Goal: Check status: Check status

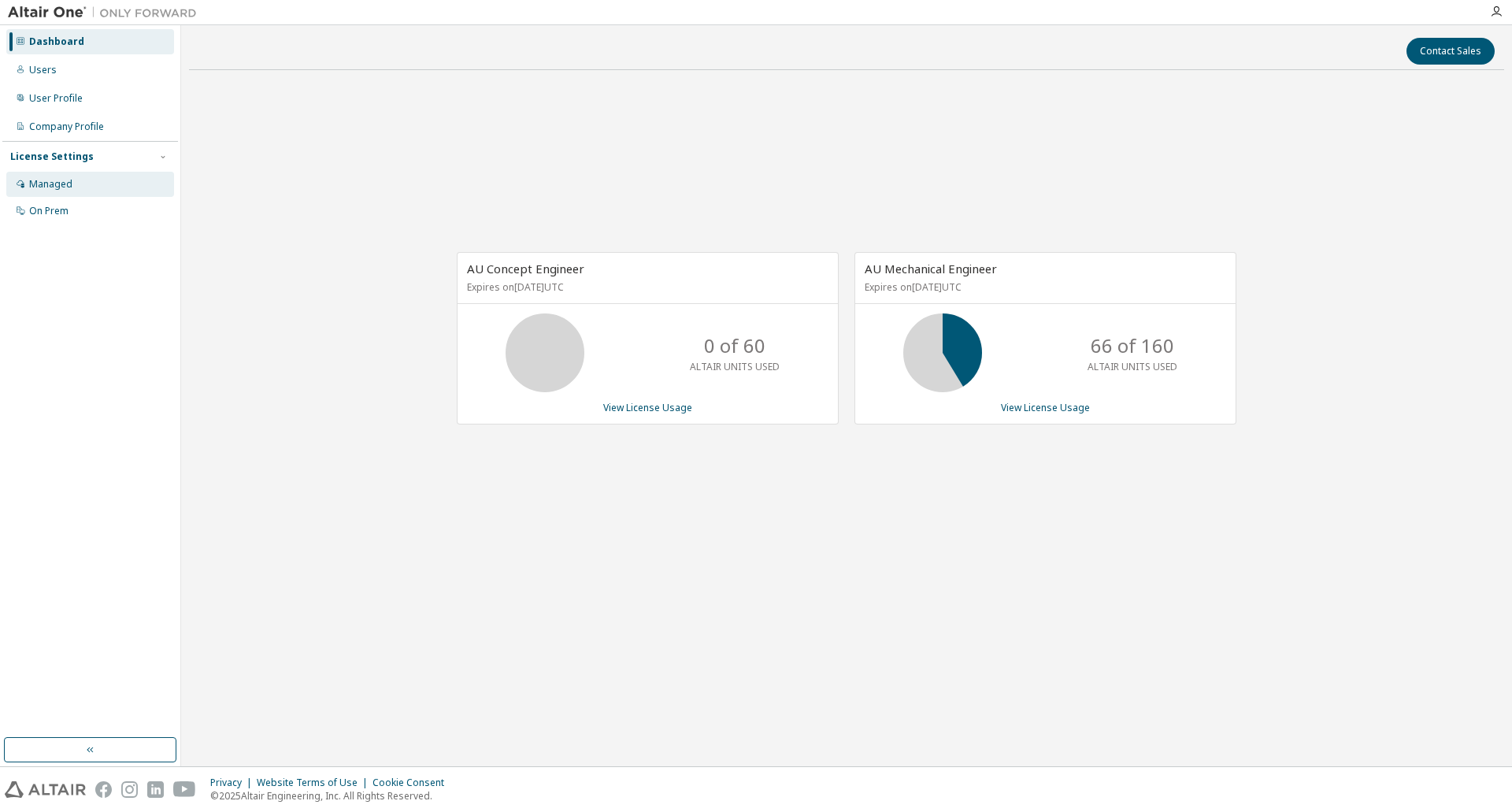
click at [60, 186] on div "Managed" at bounding box center [51, 184] width 43 height 12
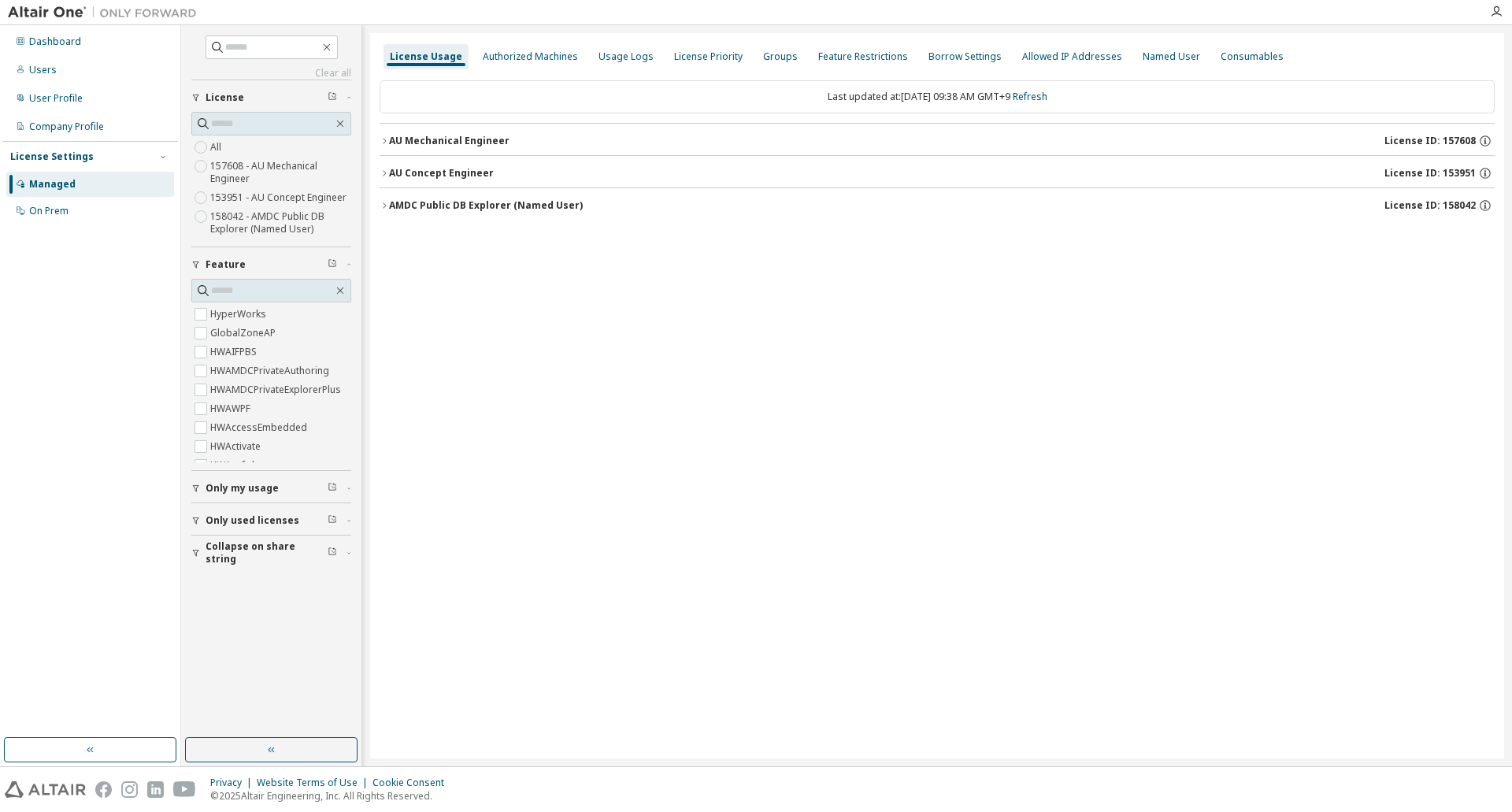
click at [247, 492] on span "Only my usage" at bounding box center [243, 488] width 74 height 12
click at [387, 144] on icon "button" at bounding box center [384, 141] width 9 height 9
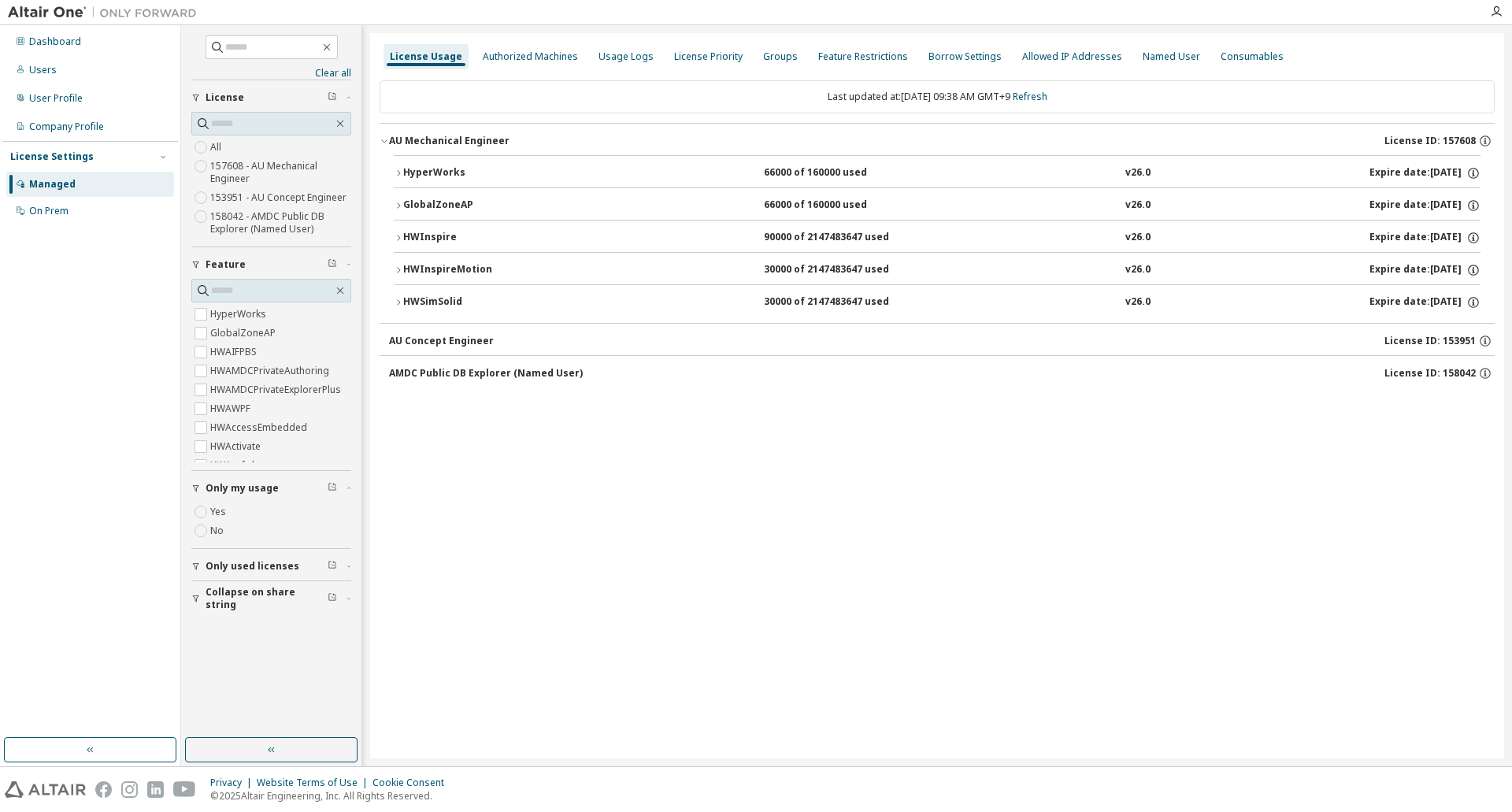
click at [393, 233] on div "HyperWorks 66000 of 160000 used v26.0 Expire date: [DATE] GlobalZoneAP 66000 of…" at bounding box center [936, 239] width 1115 height 168
click at [400, 236] on icon "button" at bounding box center [398, 238] width 9 height 9
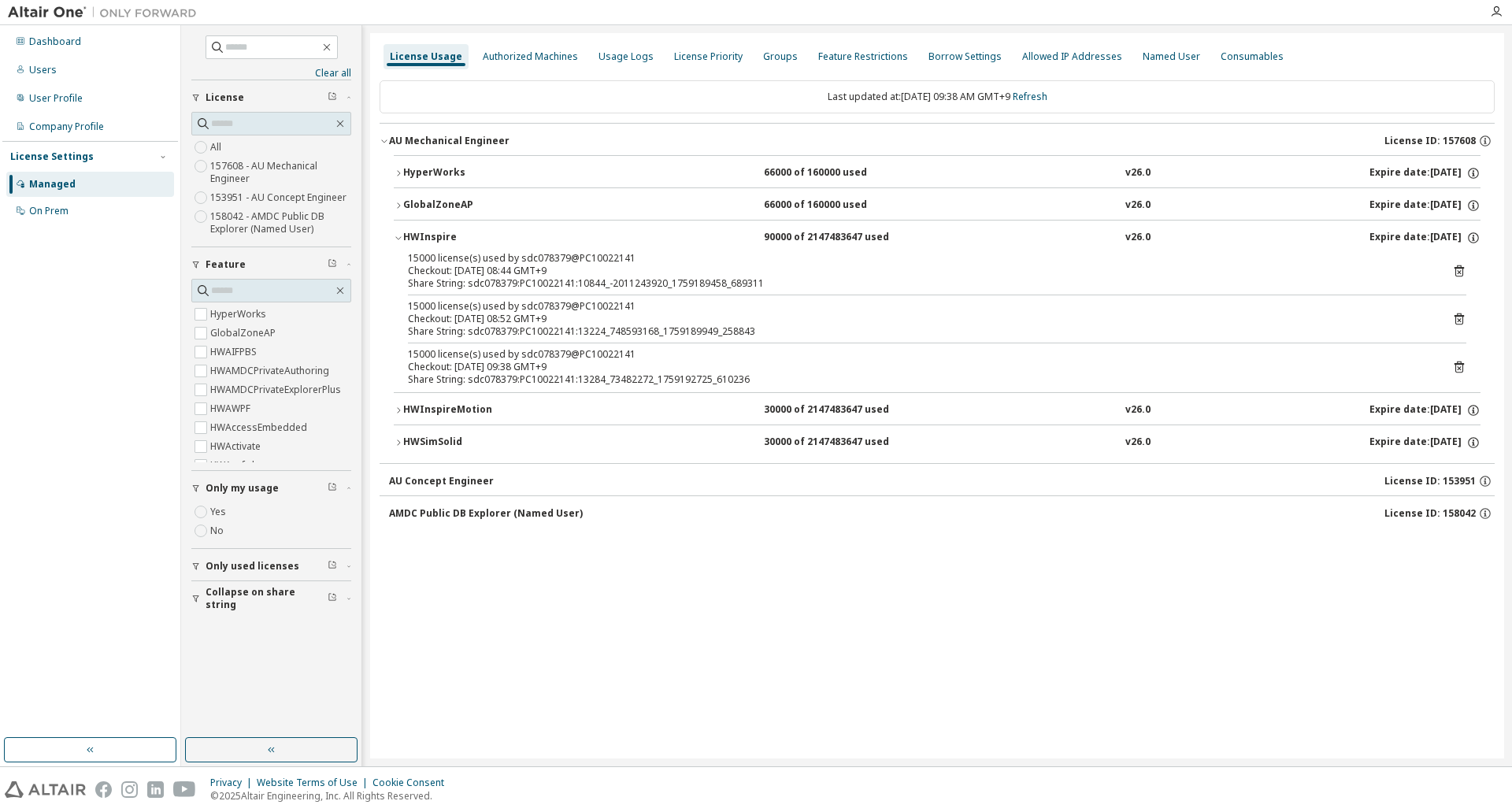
click at [1454, 315] on icon at bounding box center [1459, 319] width 9 height 12
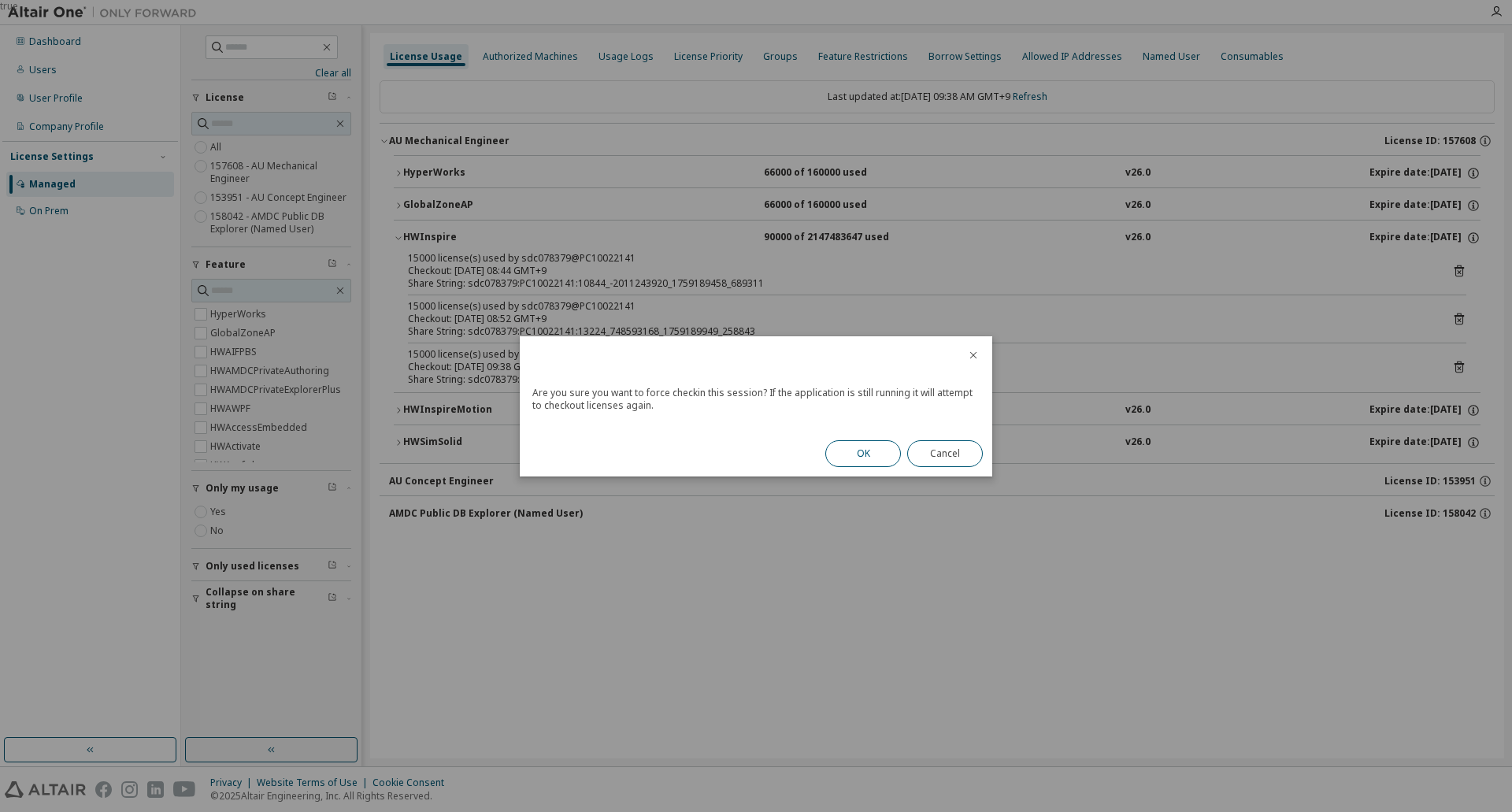
click at [841, 449] on button "OK" at bounding box center [863, 453] width 76 height 26
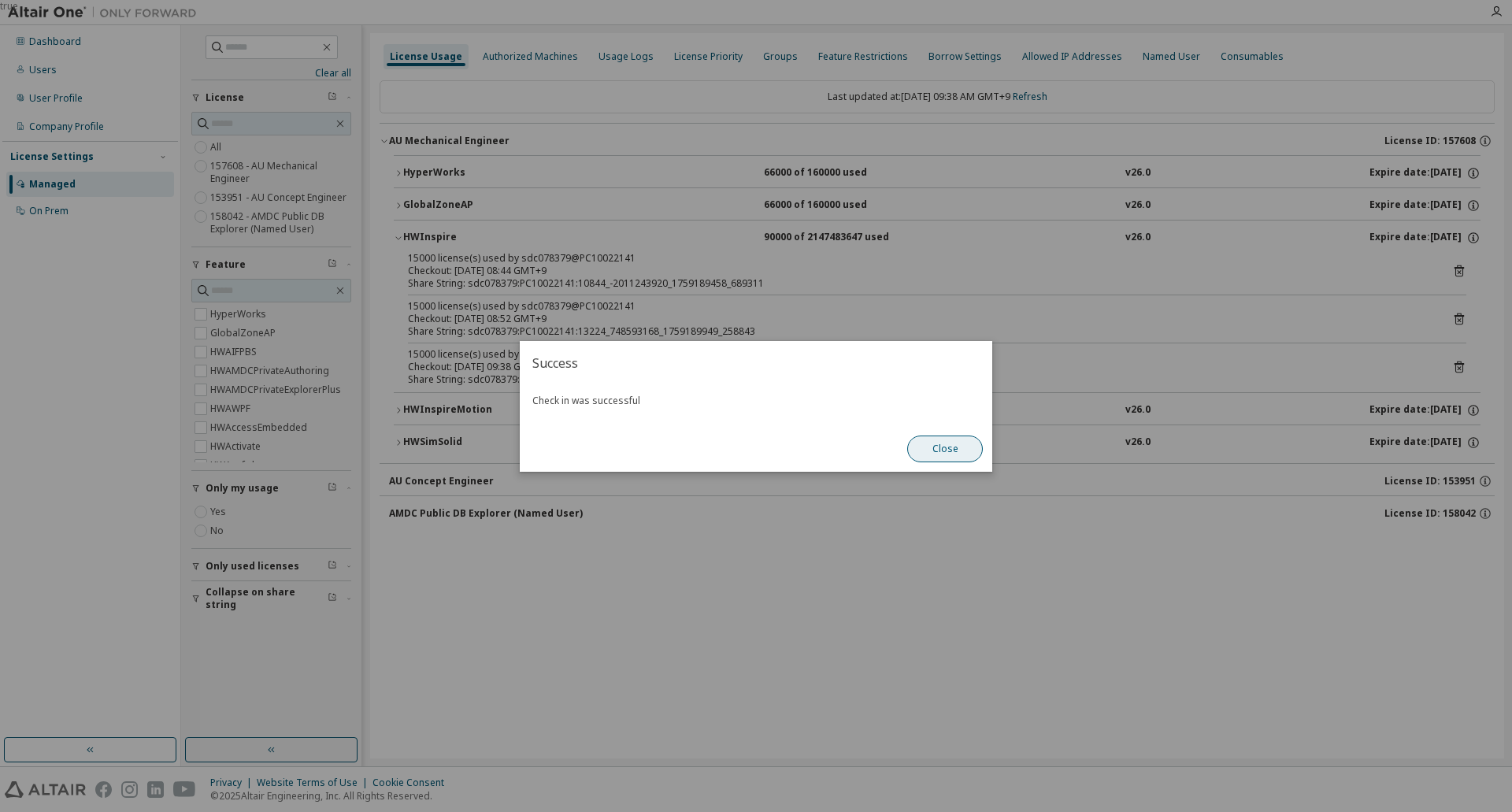
click at [935, 447] on button "Close" at bounding box center [945, 448] width 76 height 26
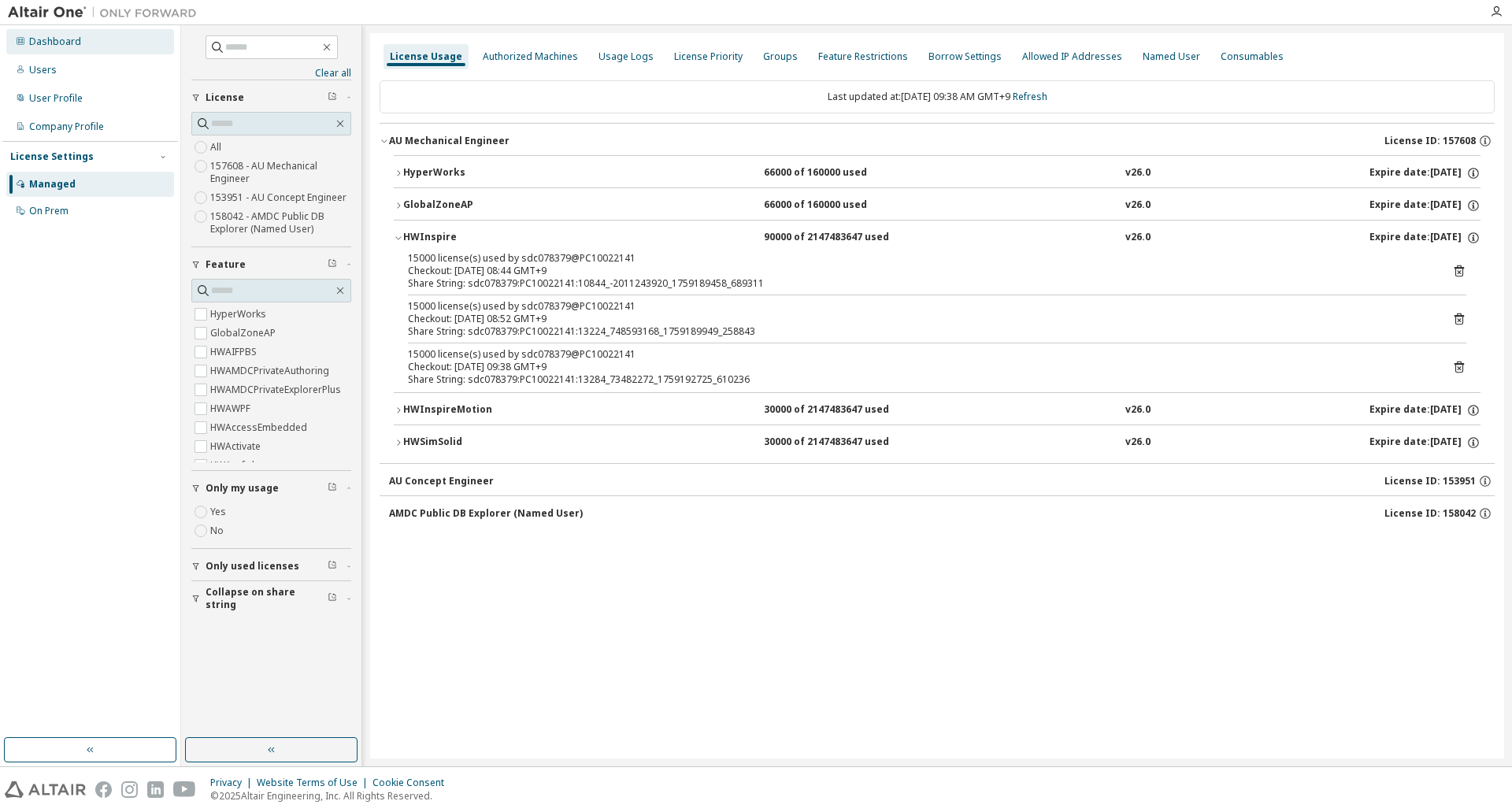
click at [42, 44] on div "Dashboard" at bounding box center [55, 42] width 52 height 12
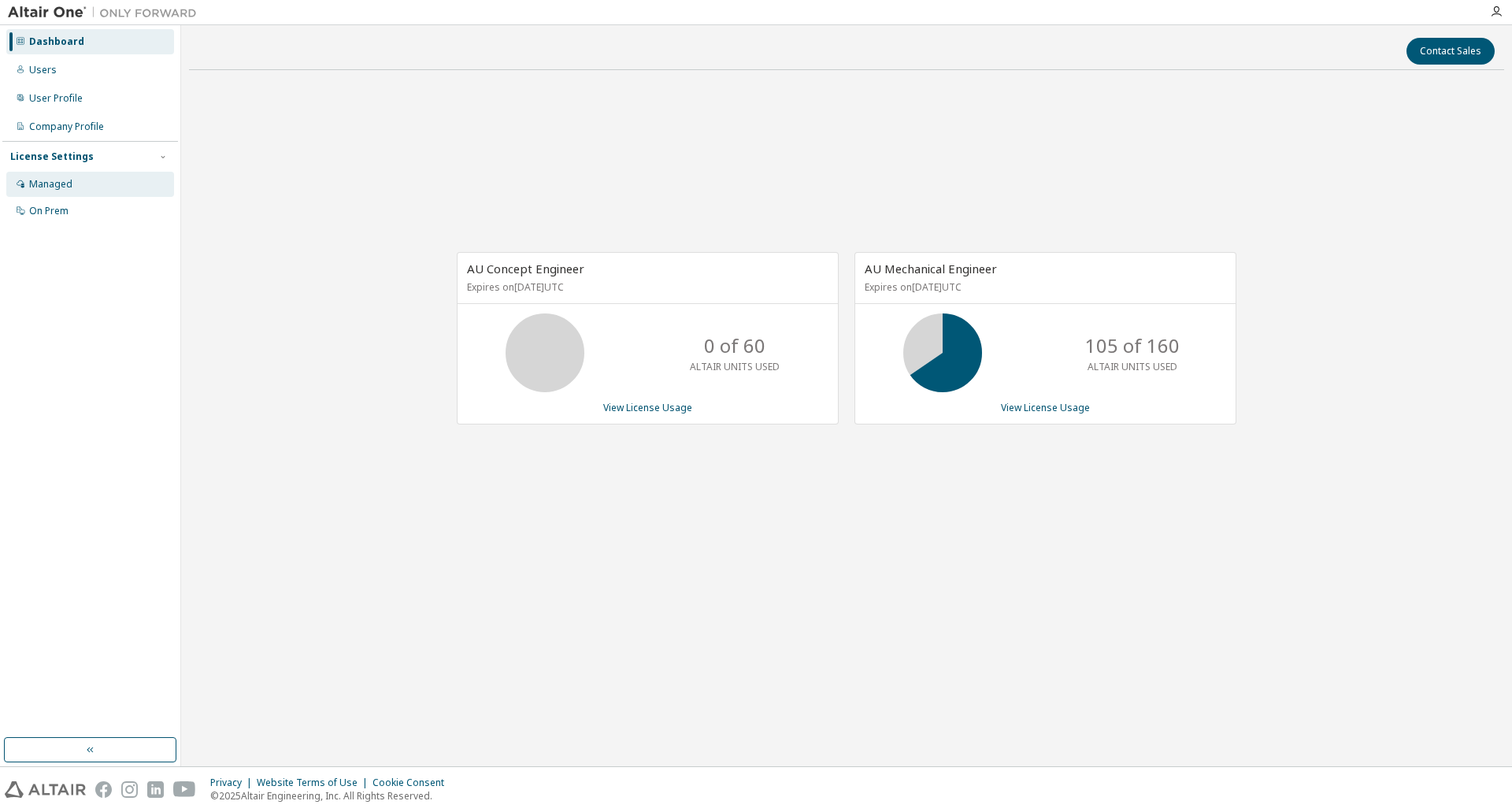
click at [70, 191] on div "Managed" at bounding box center [91, 184] width 168 height 25
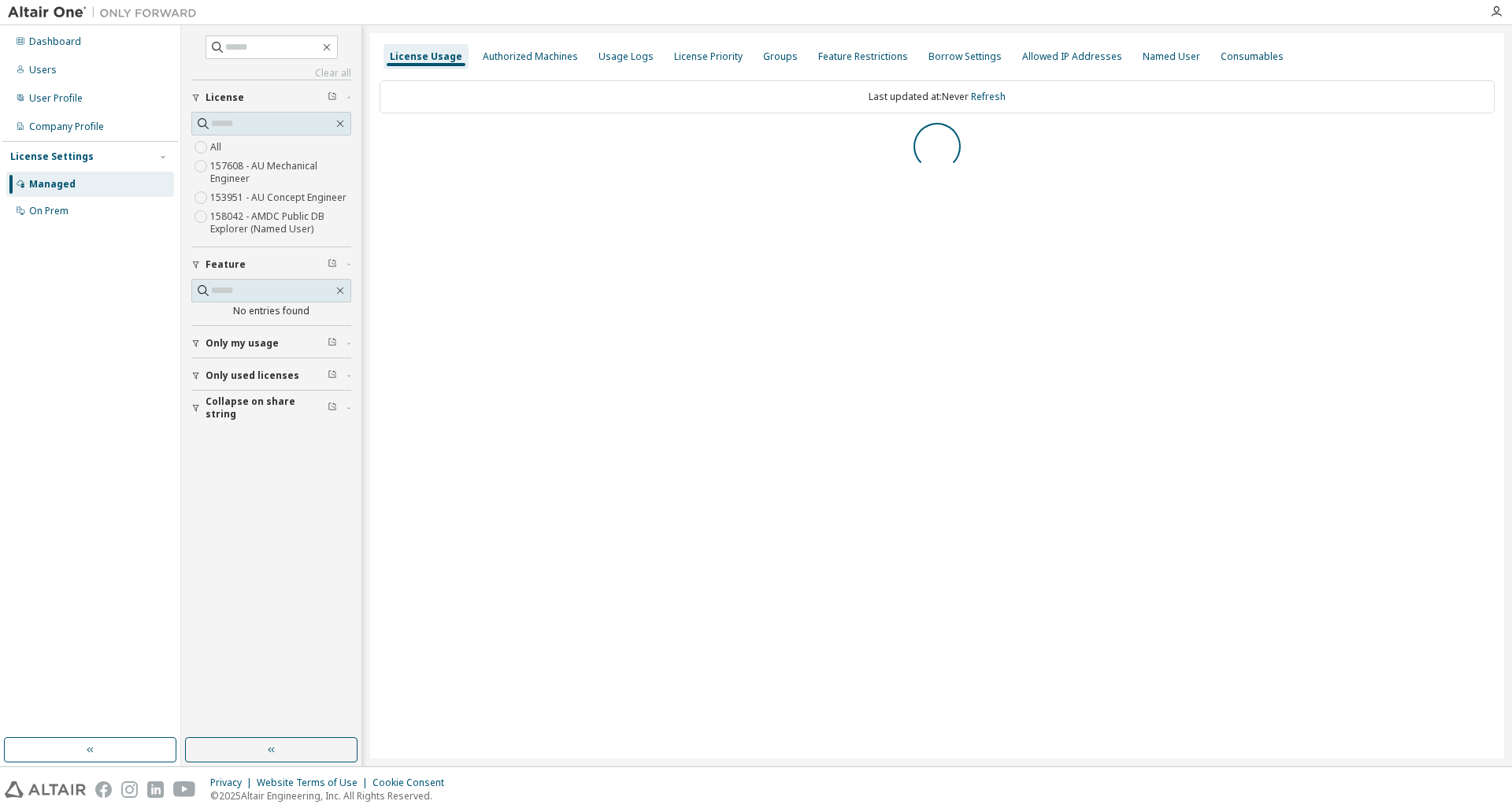
click at [193, 346] on icon "button" at bounding box center [196, 344] width 9 height 9
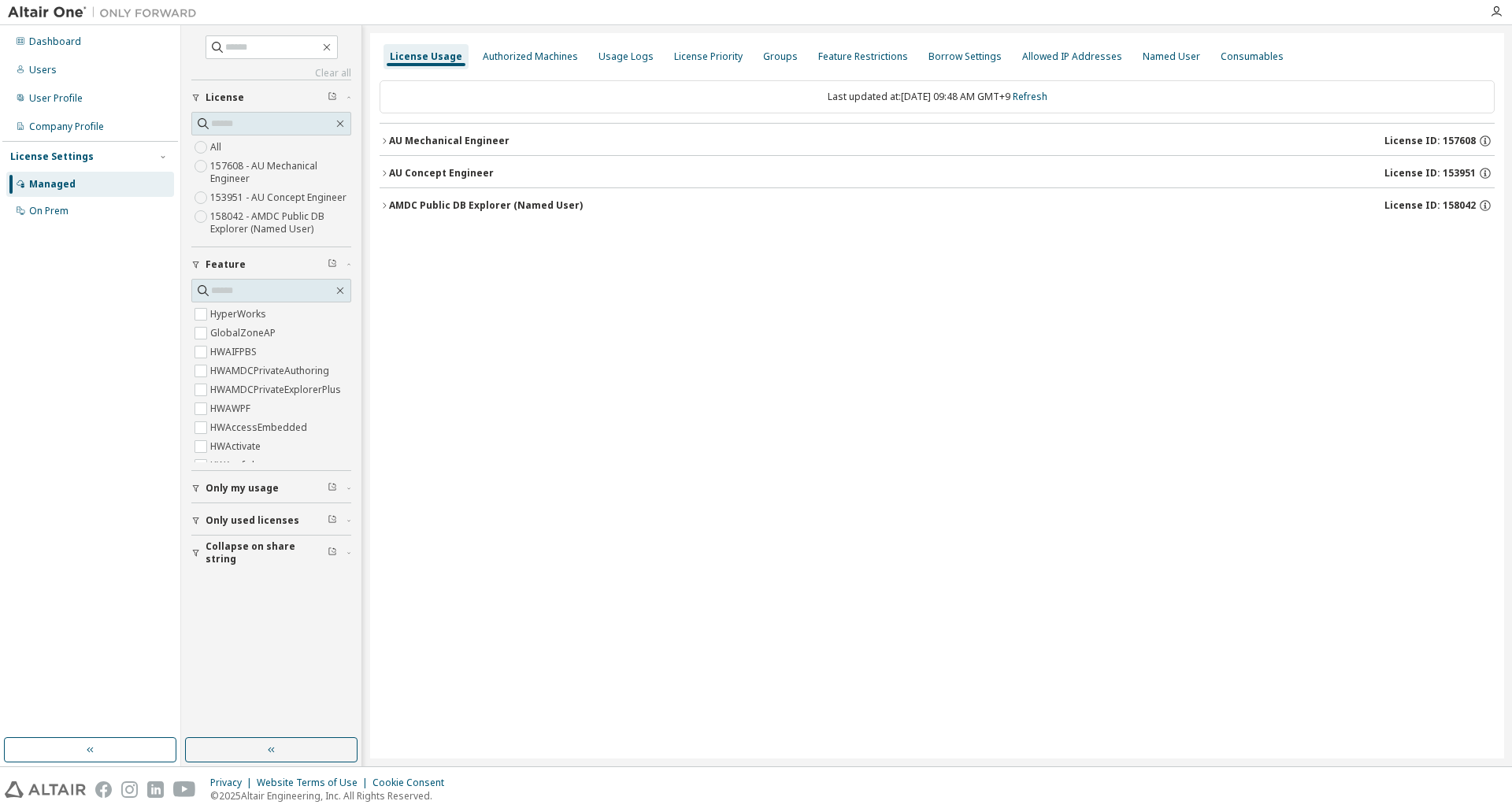
click at [193, 493] on button "Only my usage" at bounding box center [271, 488] width 160 height 35
click at [387, 139] on icon "button" at bounding box center [384, 141] width 9 height 9
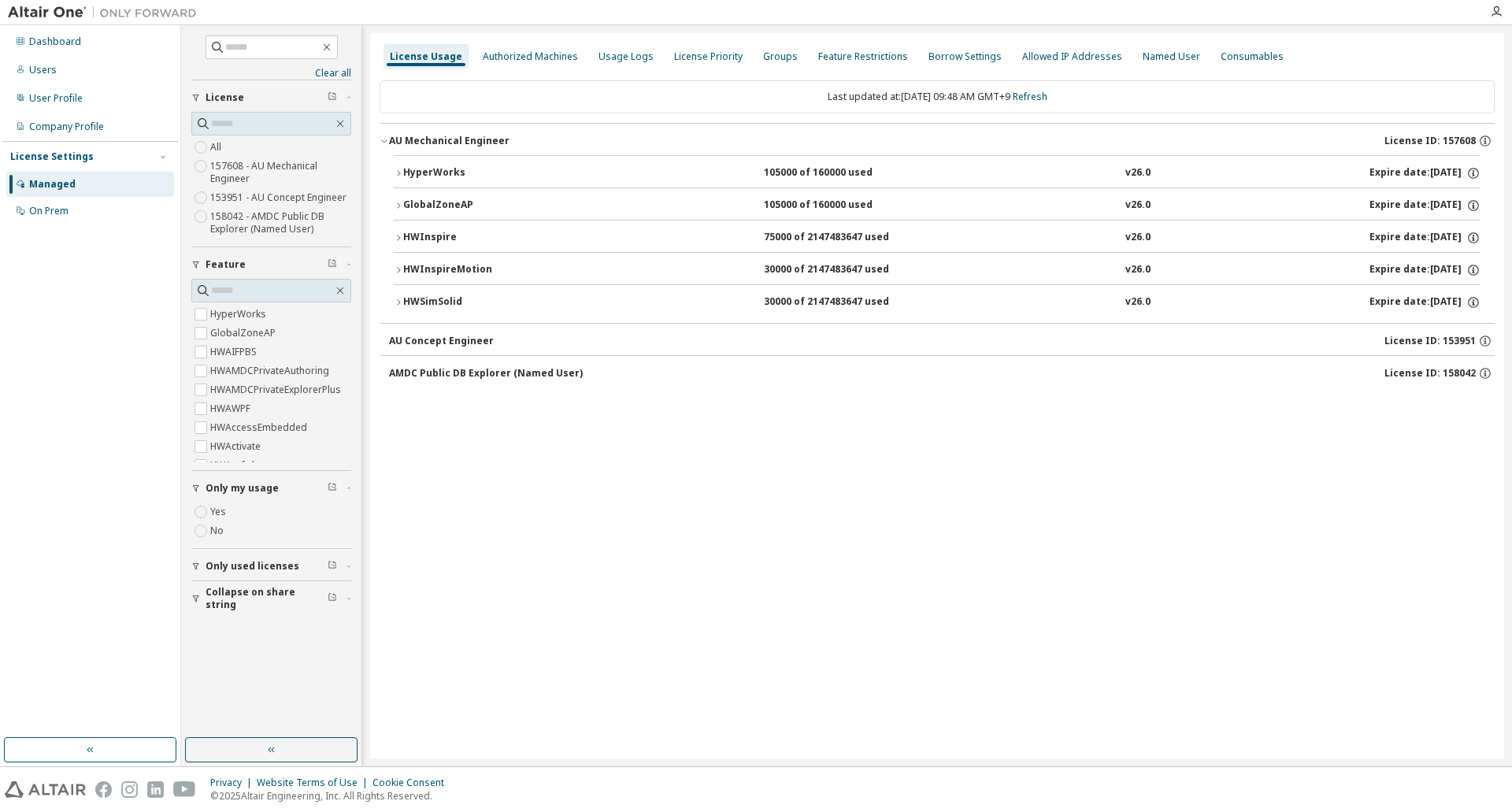
click at [396, 234] on icon "button" at bounding box center [398, 238] width 9 height 9
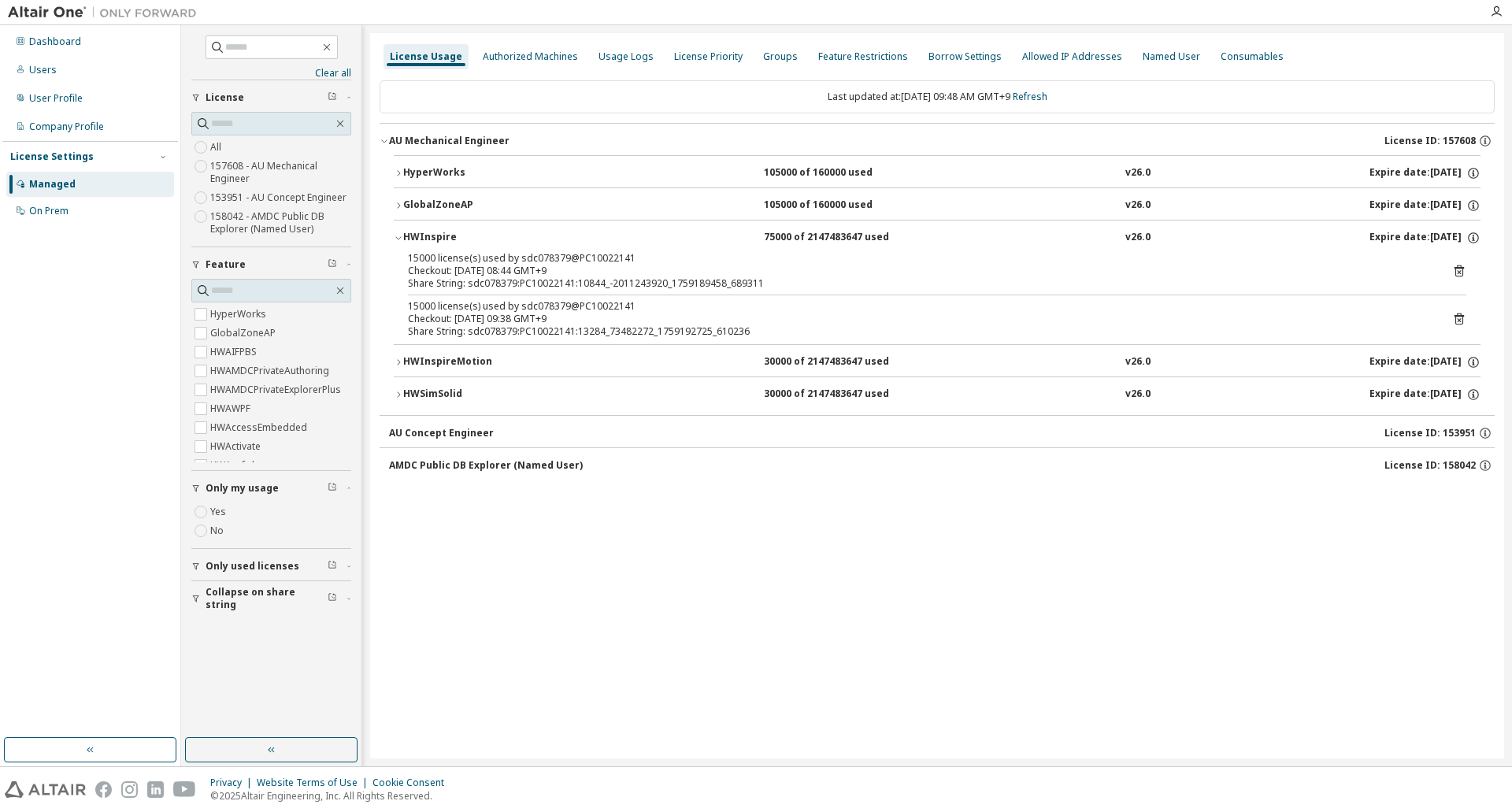
click at [1453, 268] on icon at bounding box center [1458, 270] width 14 height 14
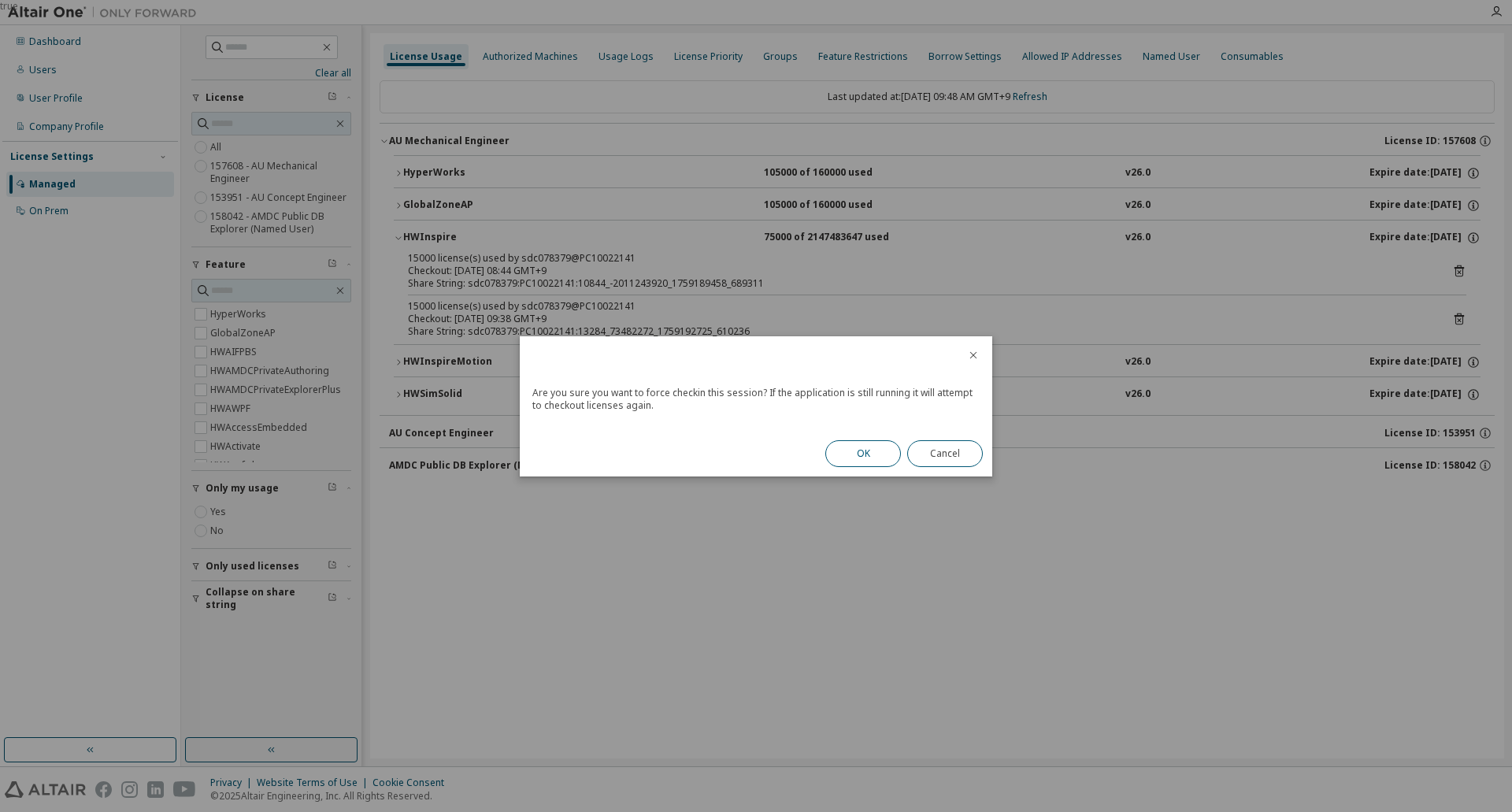
click at [864, 444] on button "OK" at bounding box center [863, 453] width 76 height 26
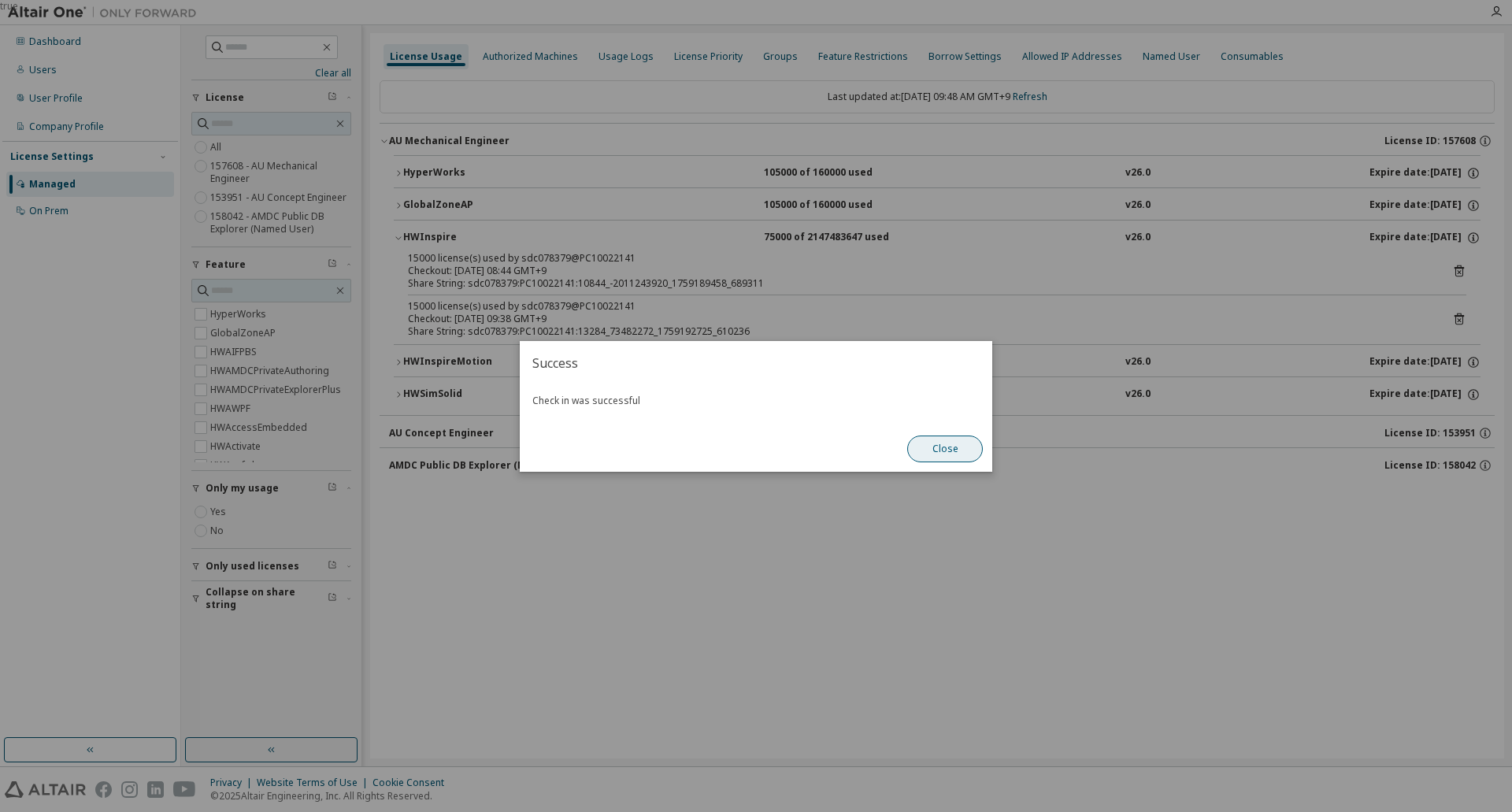
click at [934, 448] on button "Close" at bounding box center [945, 448] width 76 height 26
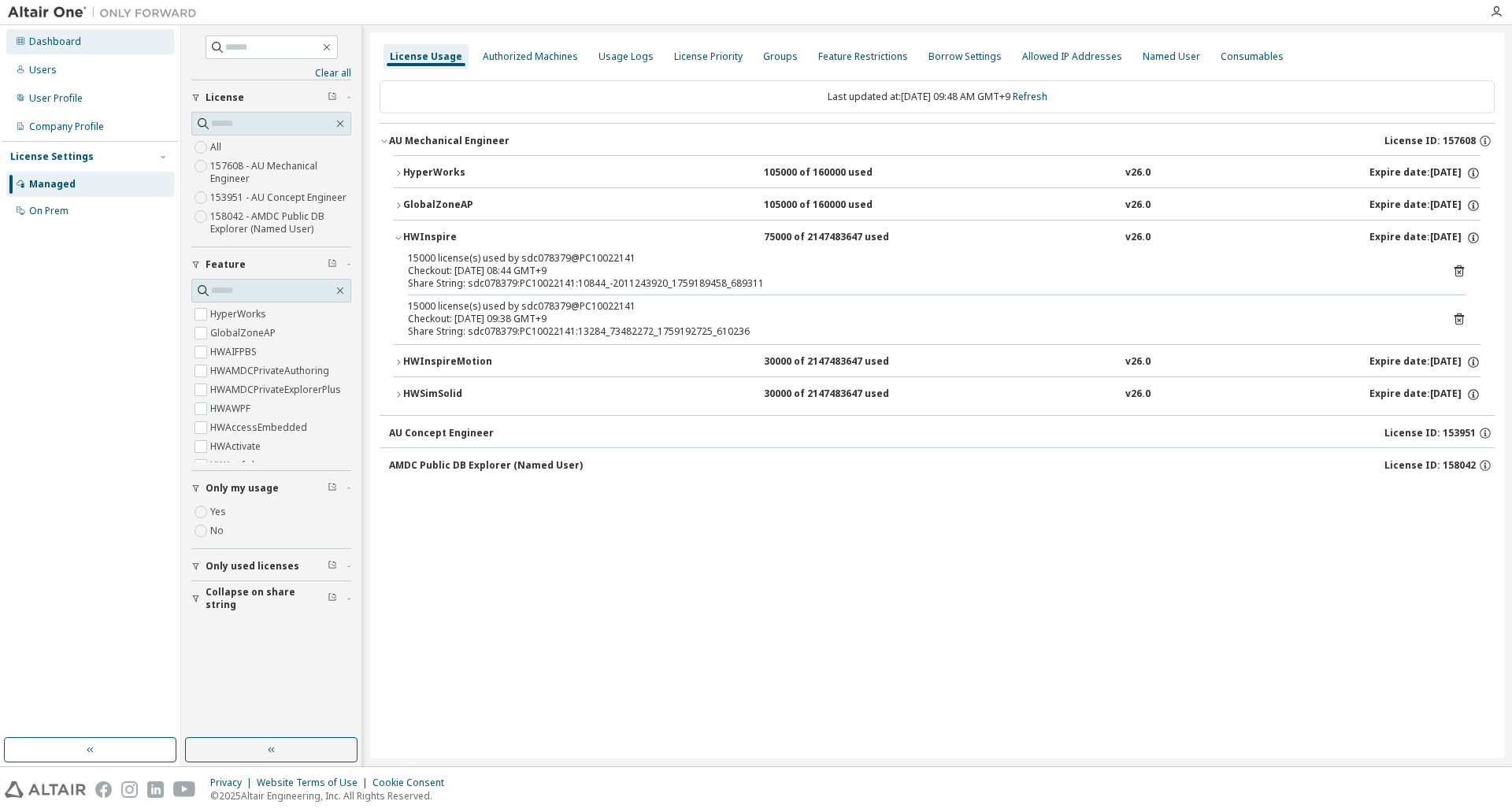
click at [35, 41] on div "Dashboard" at bounding box center [55, 42] width 52 height 12
